Goal: Task Accomplishment & Management: Use online tool/utility

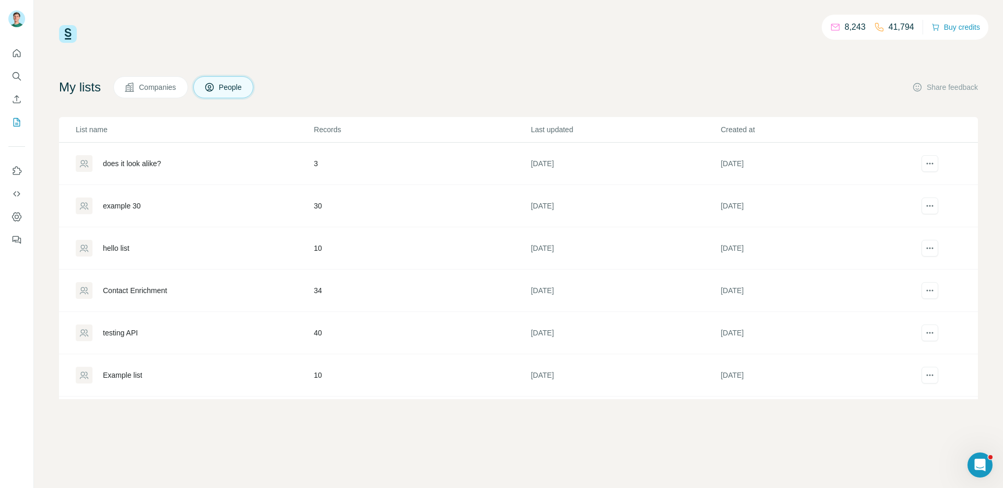
click at [242, 173] on td "does it look alike?" at bounding box center [186, 164] width 254 height 42
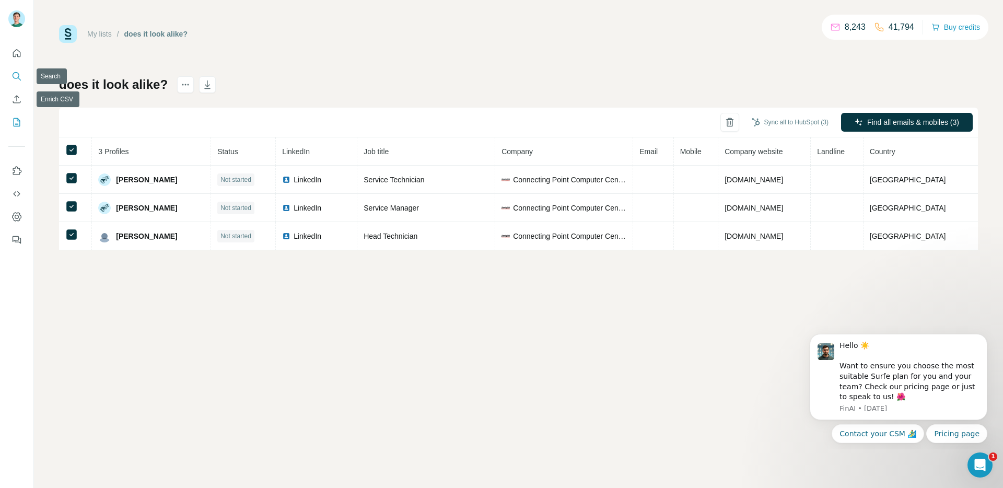
click at [24, 74] on button "Search" at bounding box center [16, 76] width 17 height 19
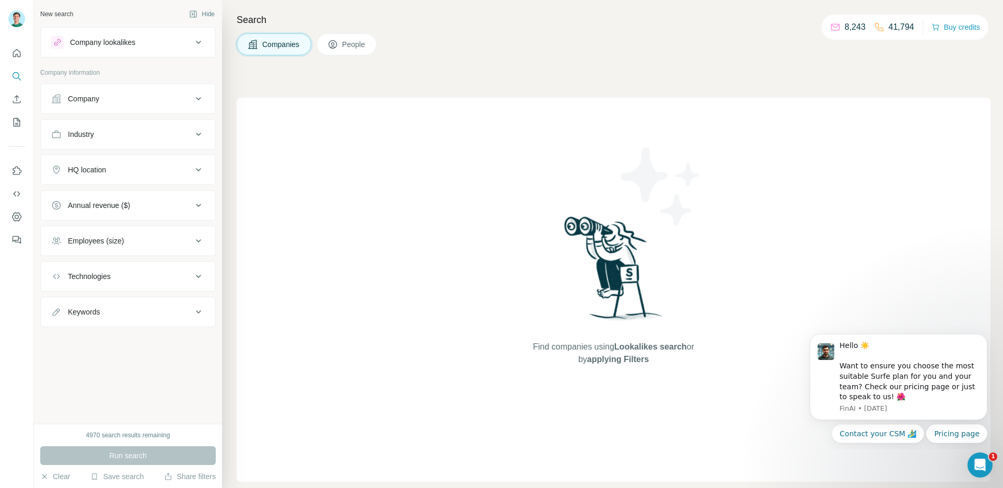
click at [347, 51] on button "People" at bounding box center [346, 44] width 61 height 22
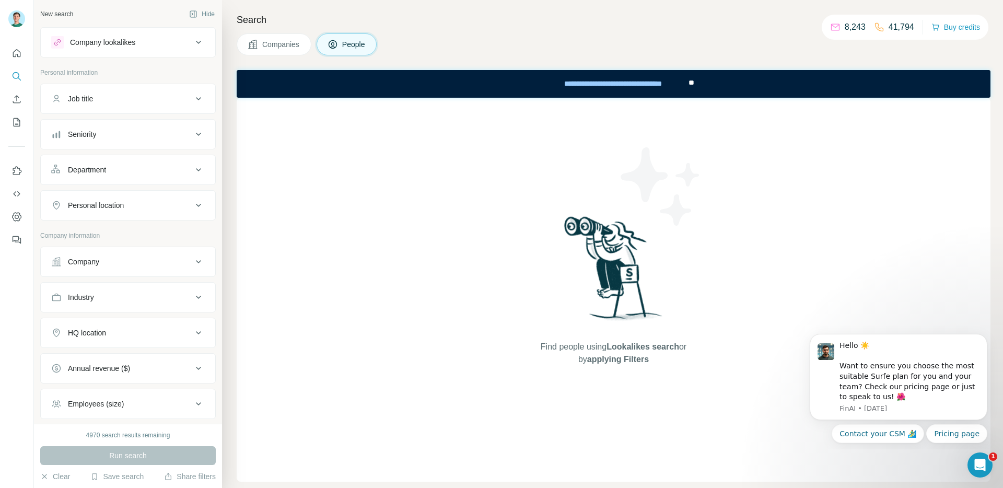
click at [171, 95] on div "Job title" at bounding box center [121, 98] width 141 height 10
click at [113, 127] on input "text" at bounding box center [117, 124] width 133 height 19
type input "**********"
click at [122, 234] on div "Personal location" at bounding box center [96, 236] width 56 height 10
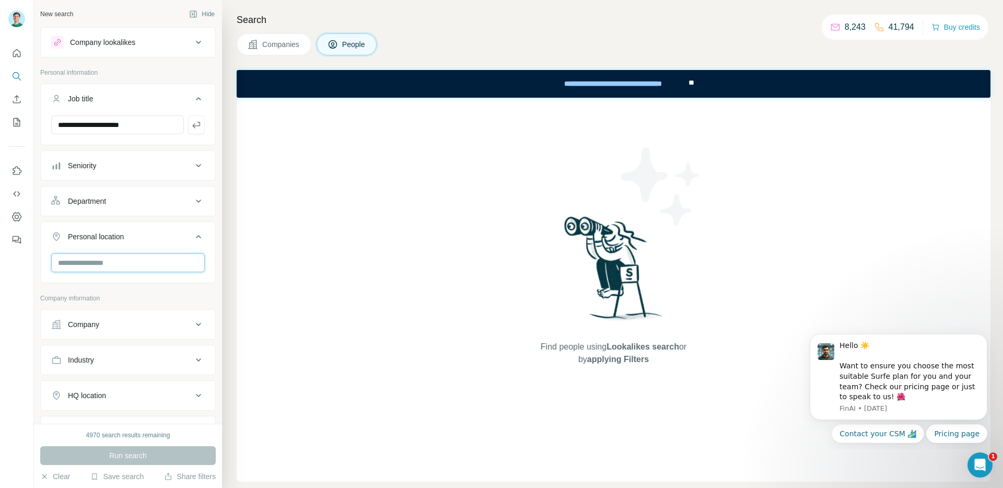
click at [110, 272] on input "text" at bounding box center [128, 262] width 154 height 19
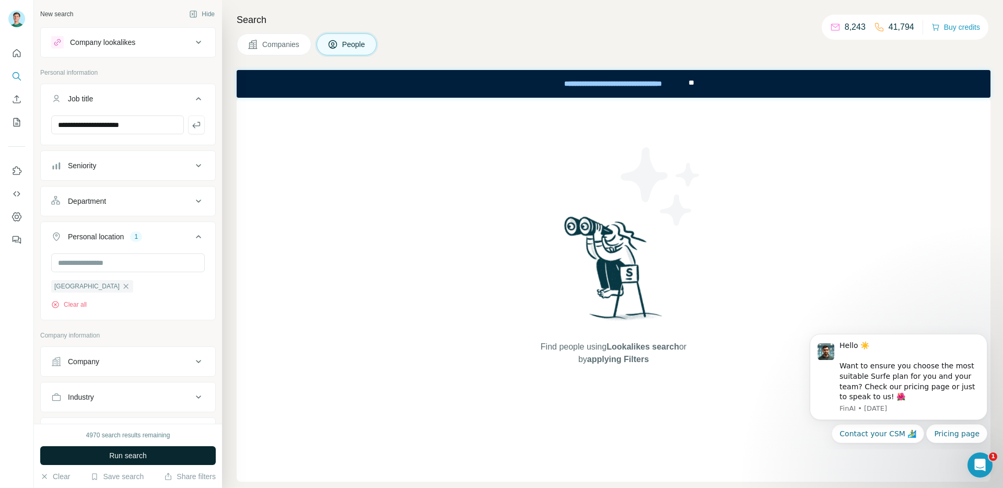
click at [210, 447] on button "Run search" at bounding box center [127, 455] width 175 height 19
